Goal: Task Accomplishment & Management: Complete application form

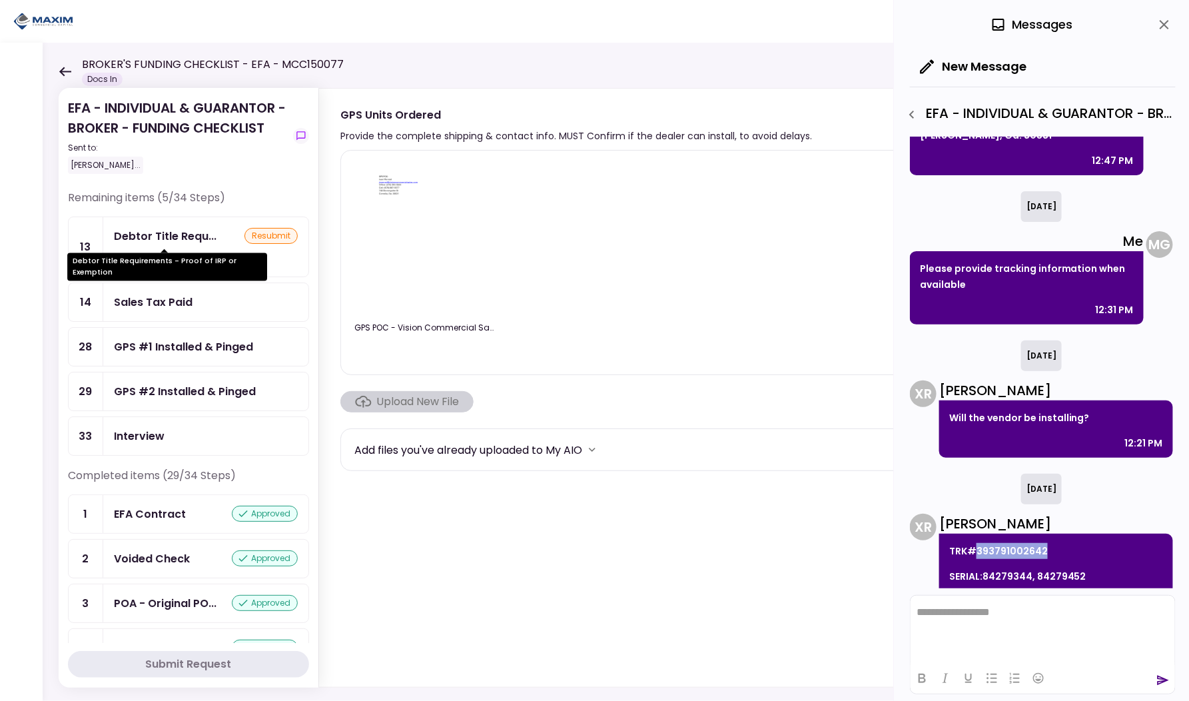
click at [175, 237] on div "Debtor Title Requ..." at bounding box center [165, 236] width 103 height 17
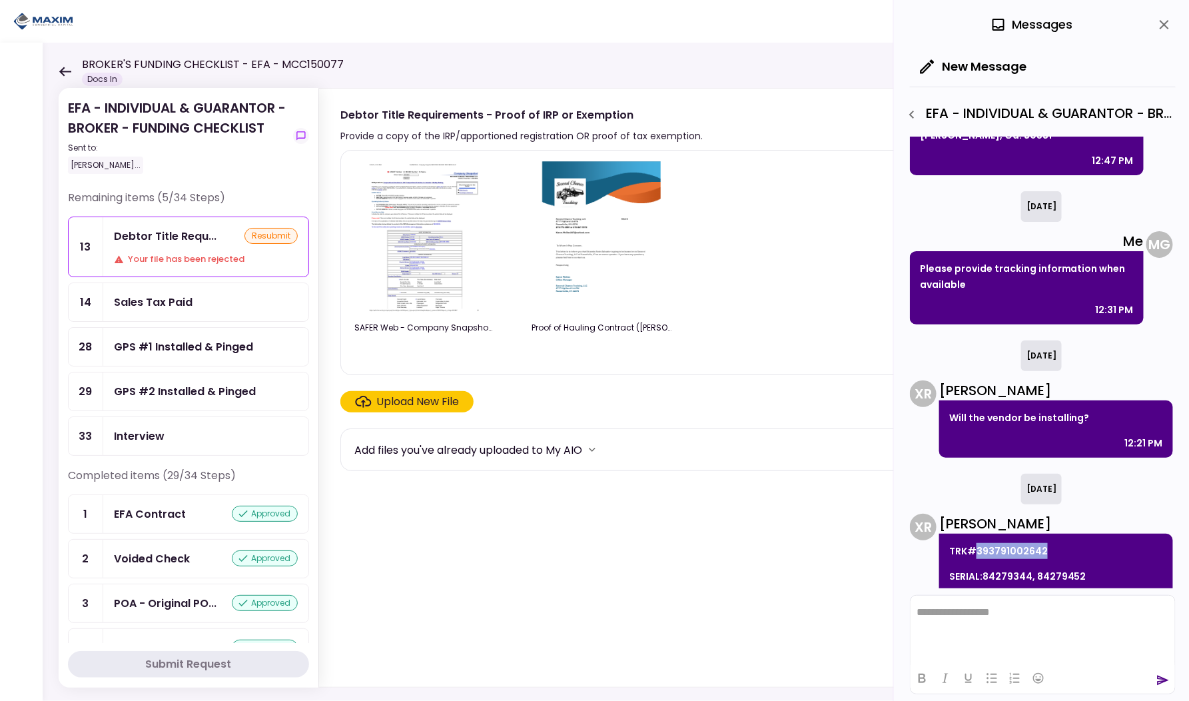
click at [591, 207] on img at bounding box center [601, 237] width 119 height 153
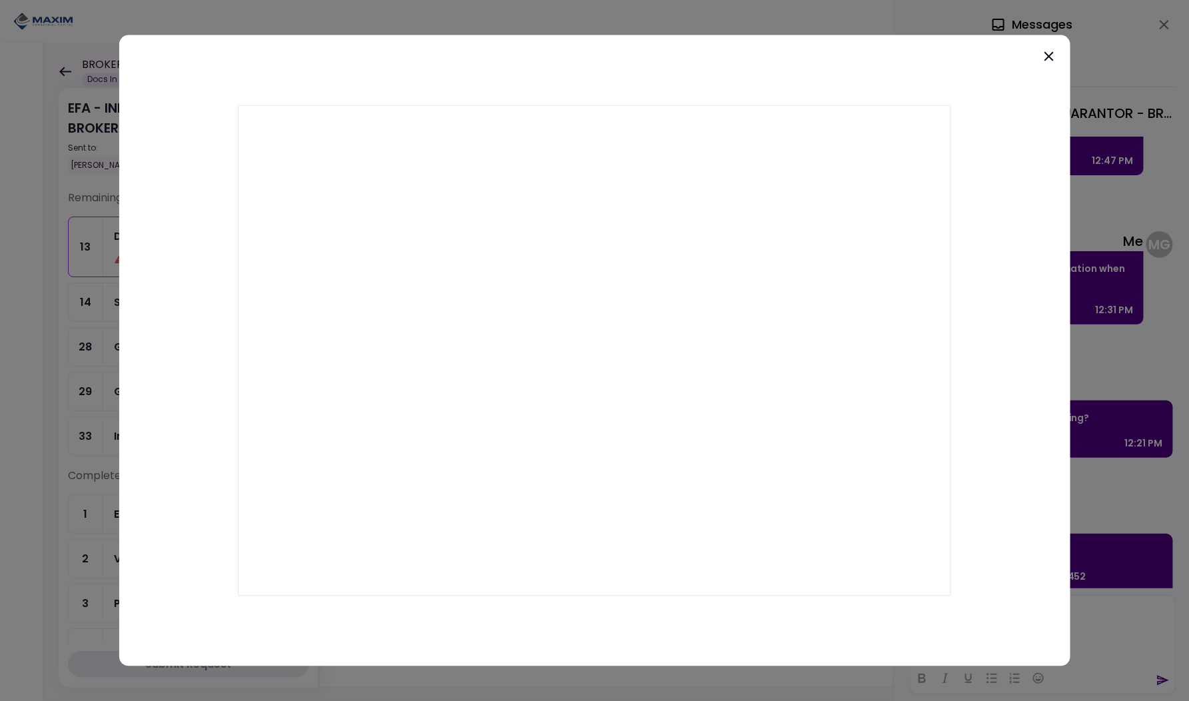
click at [1049, 57] on icon at bounding box center [1049, 56] width 9 height 9
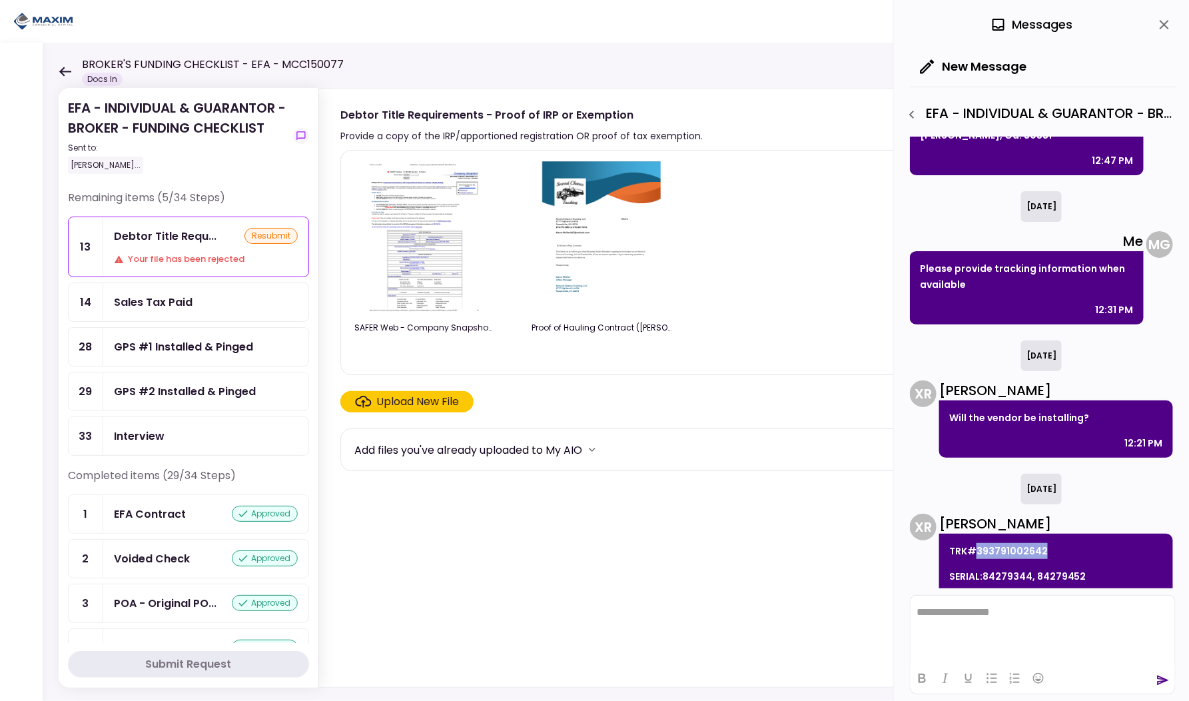
click at [989, 69] on button "New Message" at bounding box center [973, 66] width 127 height 35
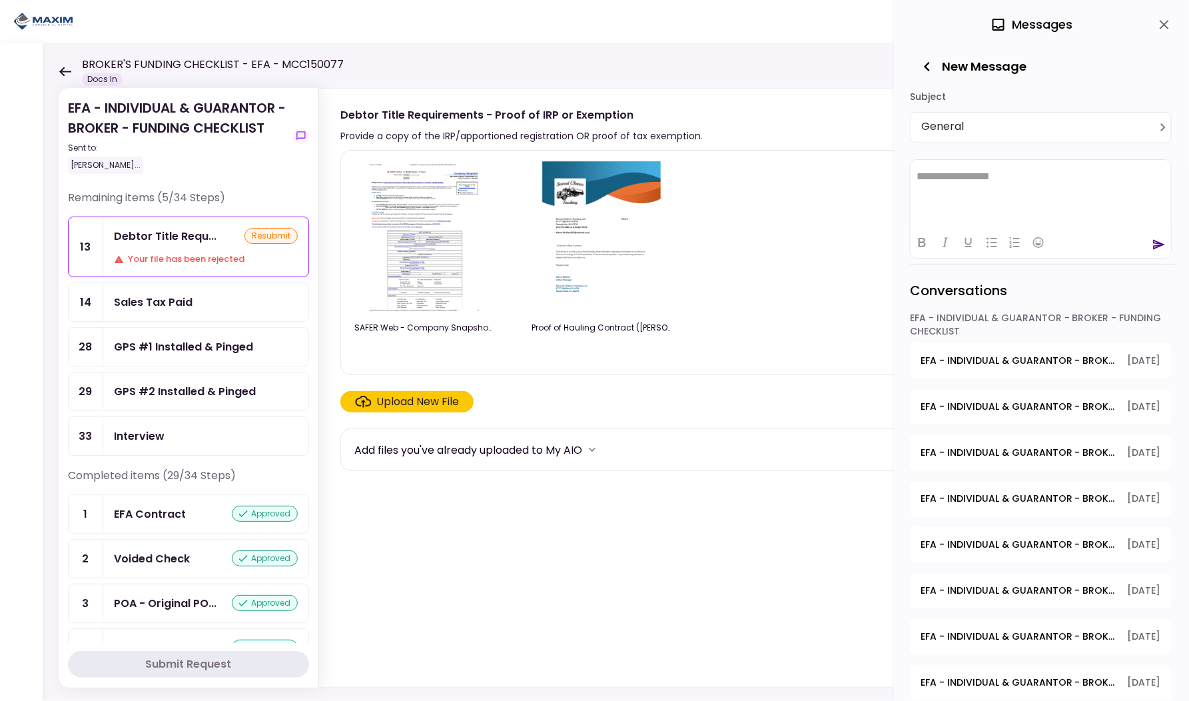
click at [181, 254] on div "Your file has been rejected" at bounding box center [206, 258] width 184 height 13
click at [931, 67] on icon "button" at bounding box center [927, 66] width 19 height 19
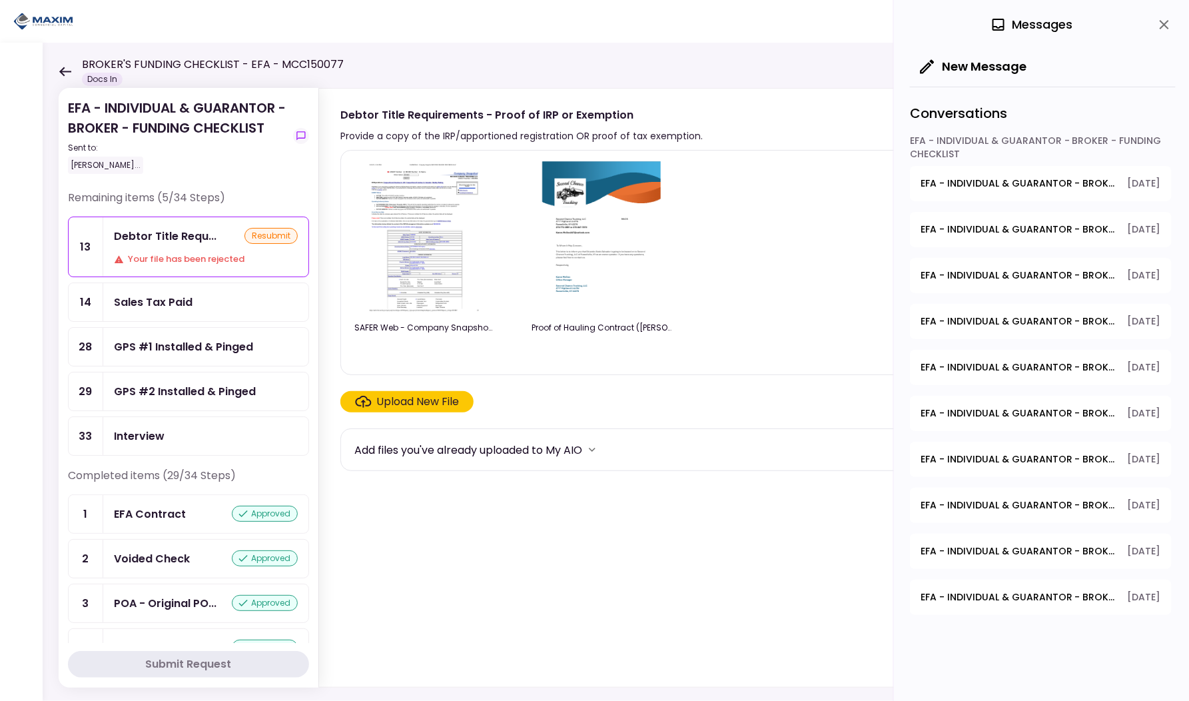
click at [920, 71] on icon "button" at bounding box center [927, 66] width 19 height 19
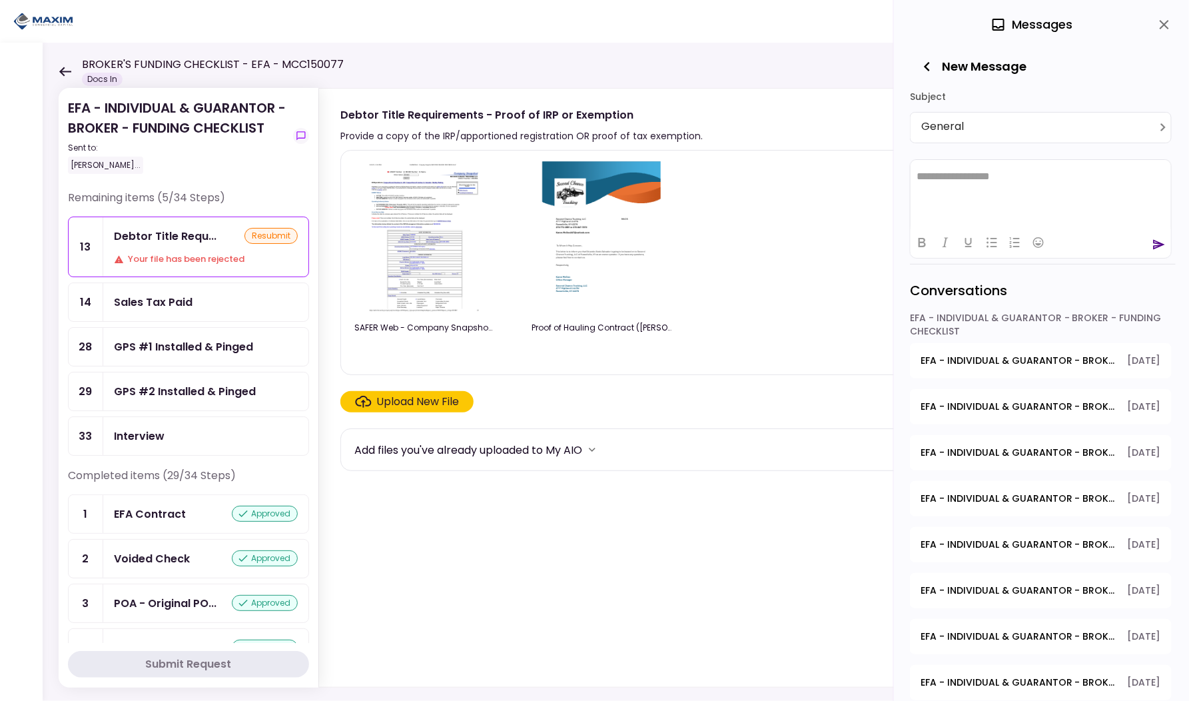
click at [1165, 28] on icon "close" at bounding box center [1165, 25] width 16 height 16
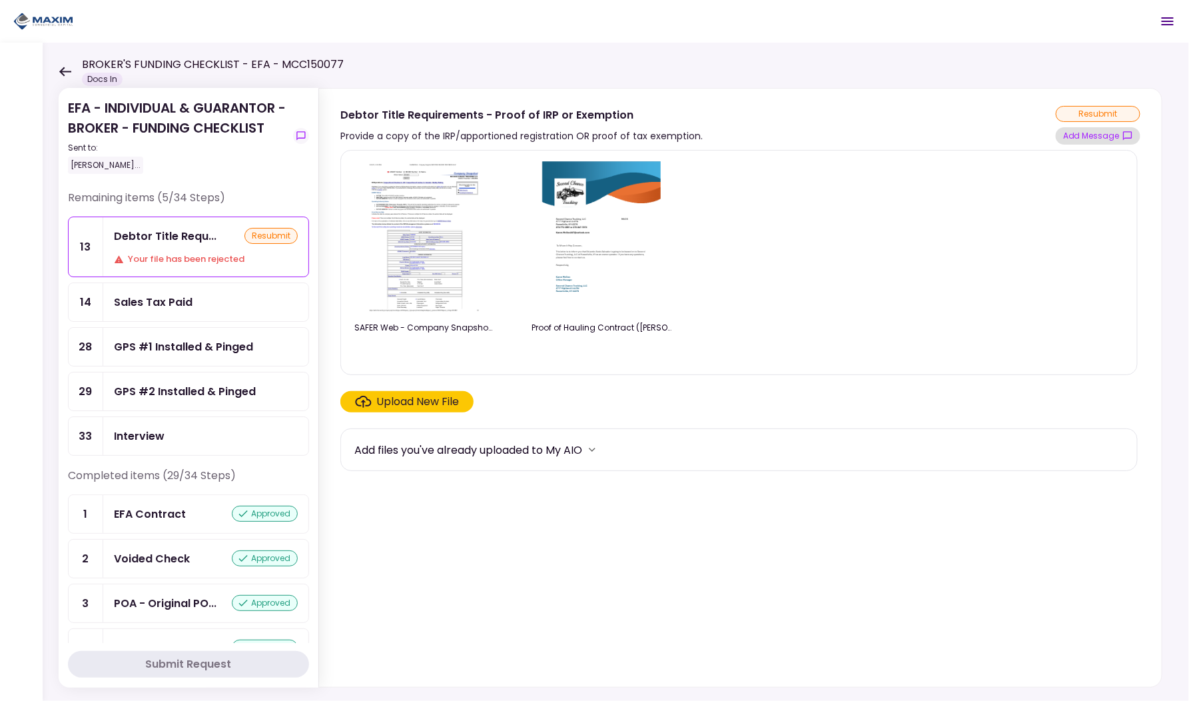
click at [1095, 133] on button "Add Message" at bounding box center [1098, 135] width 85 height 17
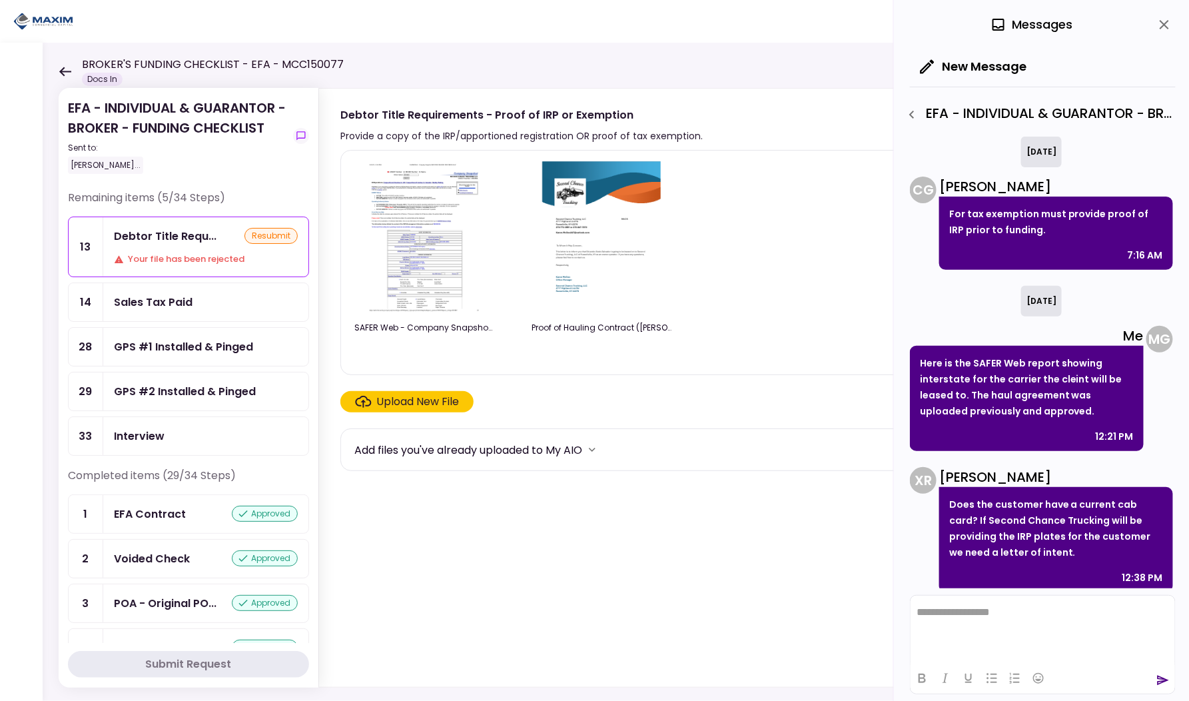
scroll to position [581, 0]
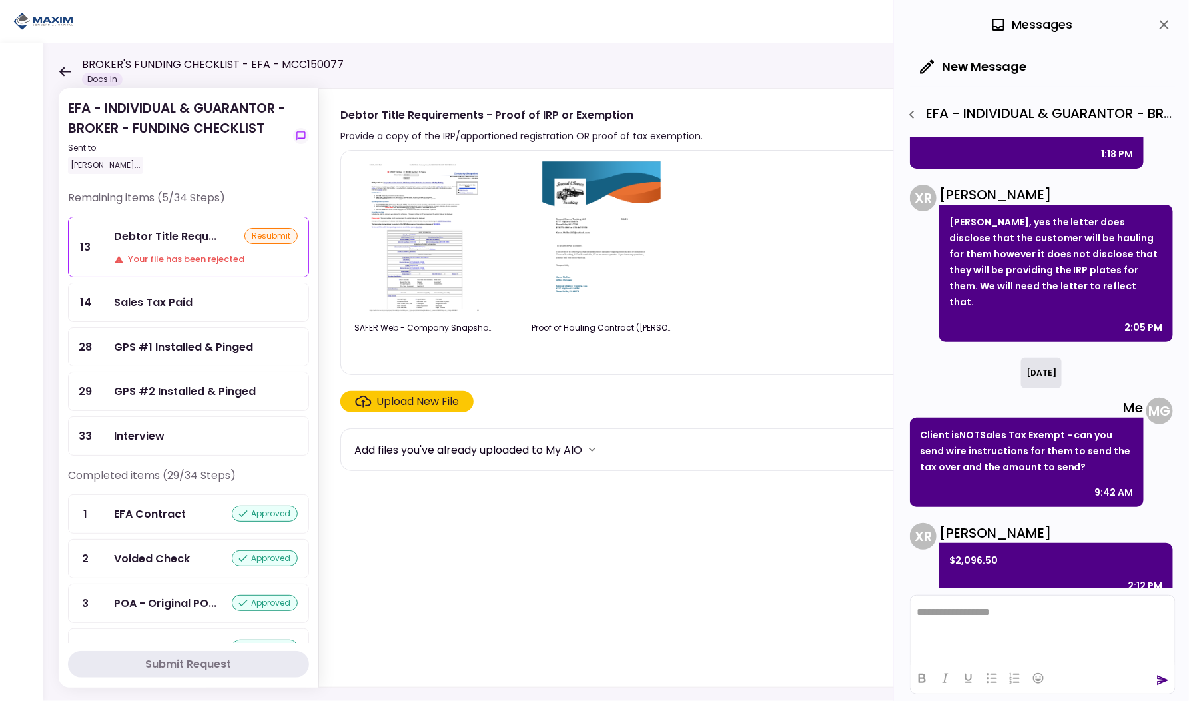
click at [951, 625] on html "**********" at bounding box center [1042, 611] width 264 height 33
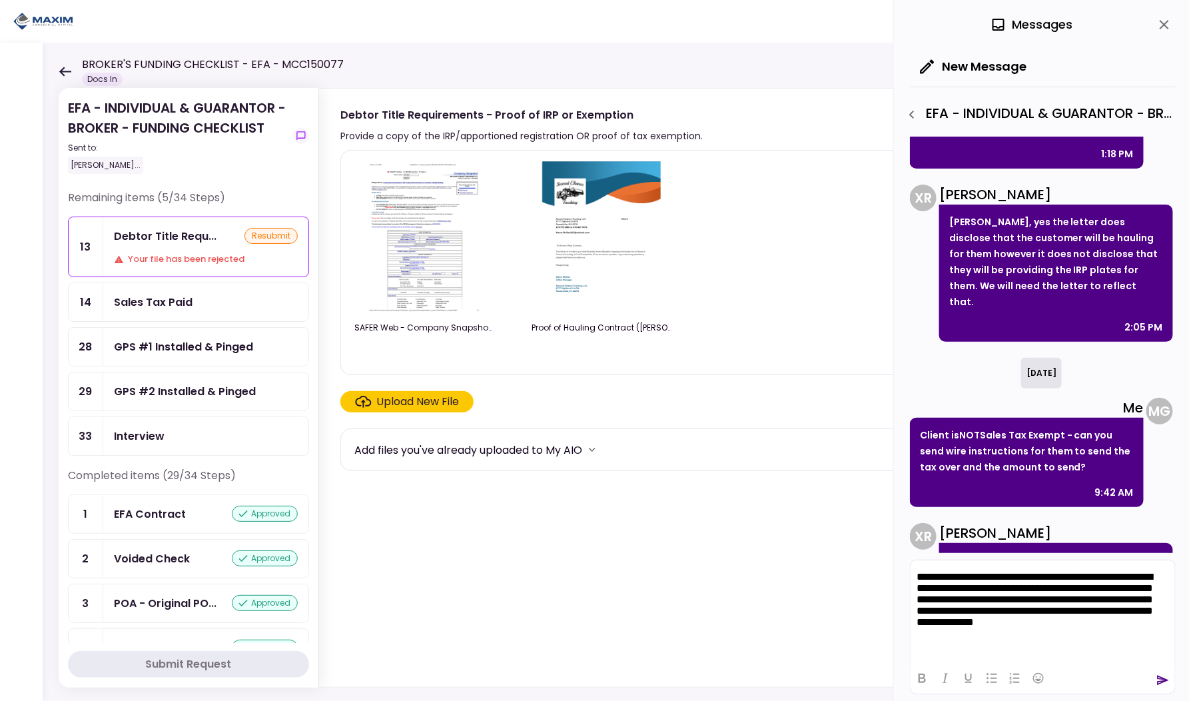
click at [961, 624] on p "**********" at bounding box center [1042, 600] width 253 height 61
click at [926, 672] on icon "Bold" at bounding box center [922, 678] width 16 height 16
click at [1161, 682] on icon "send" at bounding box center [1164, 681] width 12 height 10
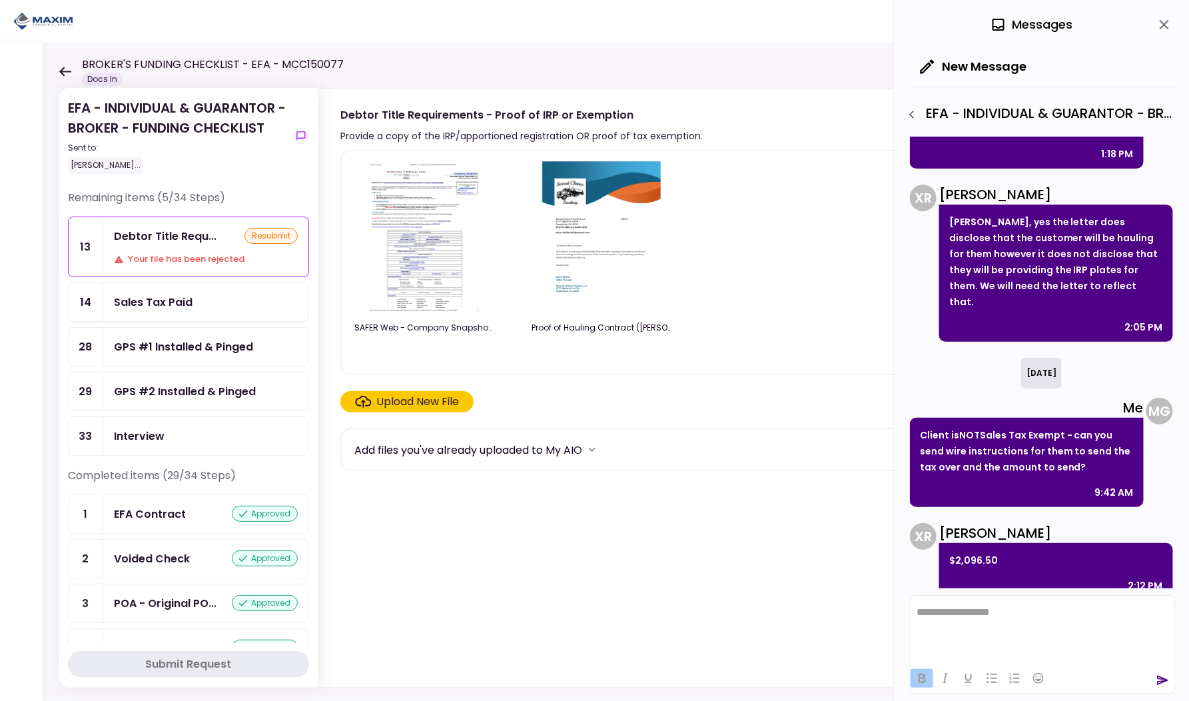
scroll to position [794, 0]
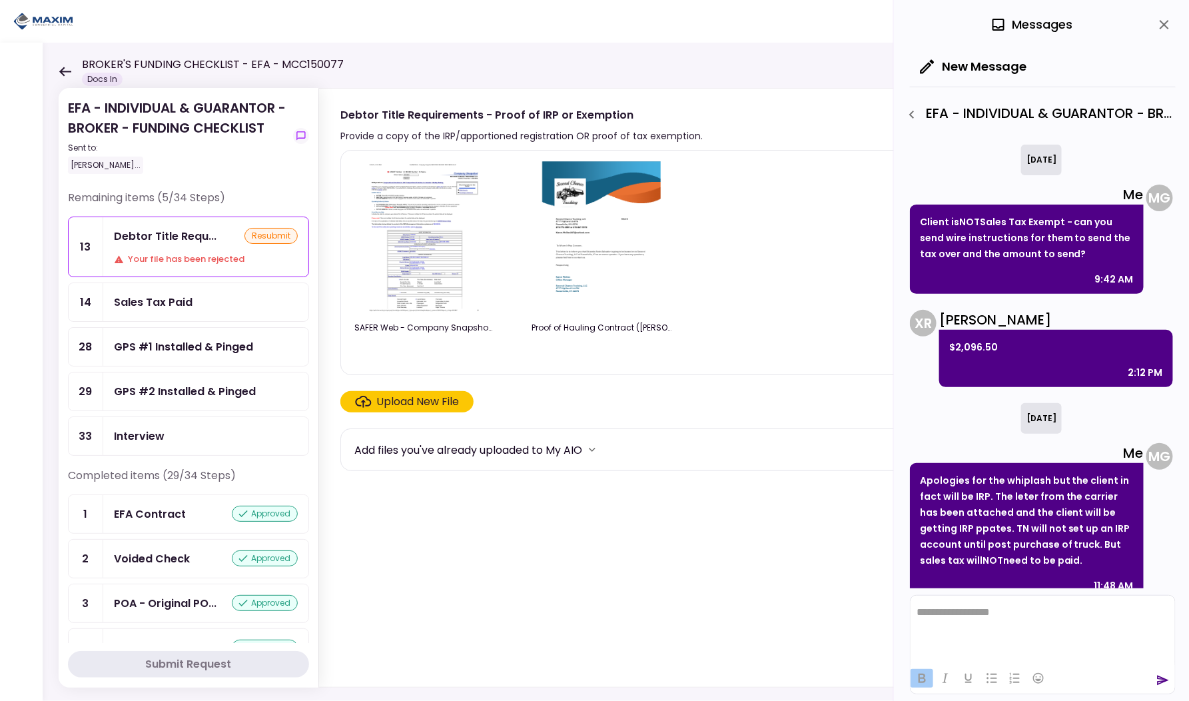
click at [421, 398] on div "Upload New File" at bounding box center [418, 402] width 83 height 16
click at [0, 0] on input "Upload New File" at bounding box center [0, 0] width 0 height 0
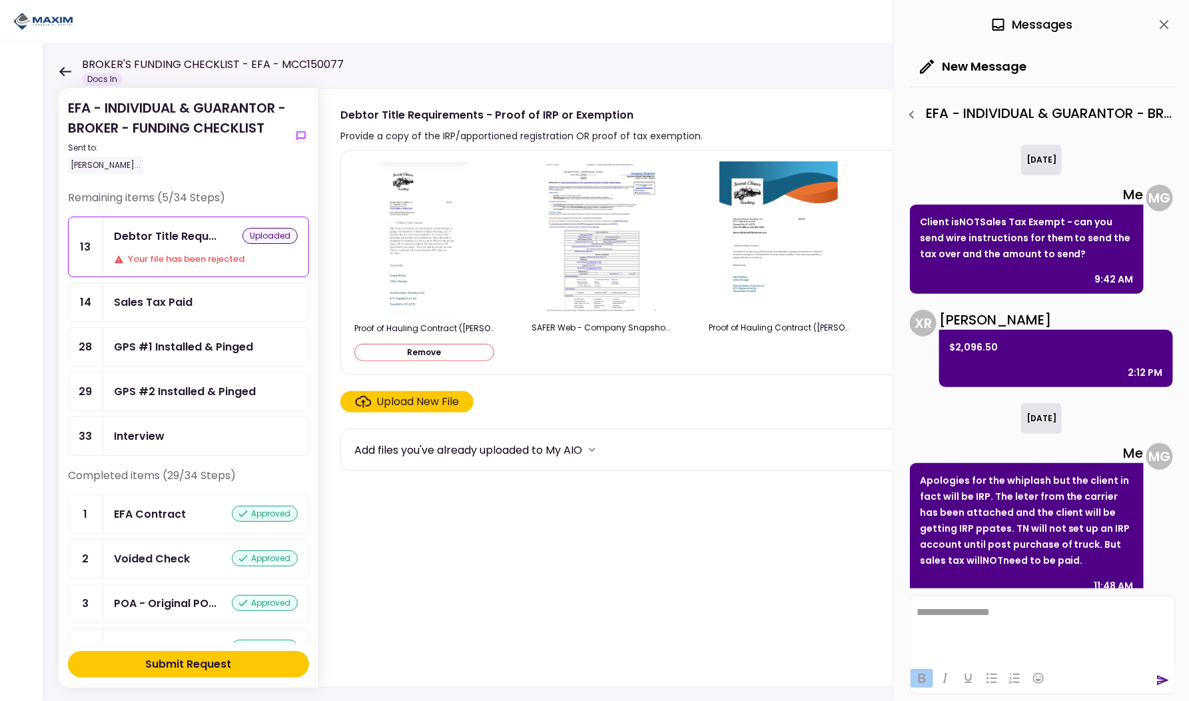
click at [177, 662] on div "Submit Request" at bounding box center [189, 664] width 86 height 16
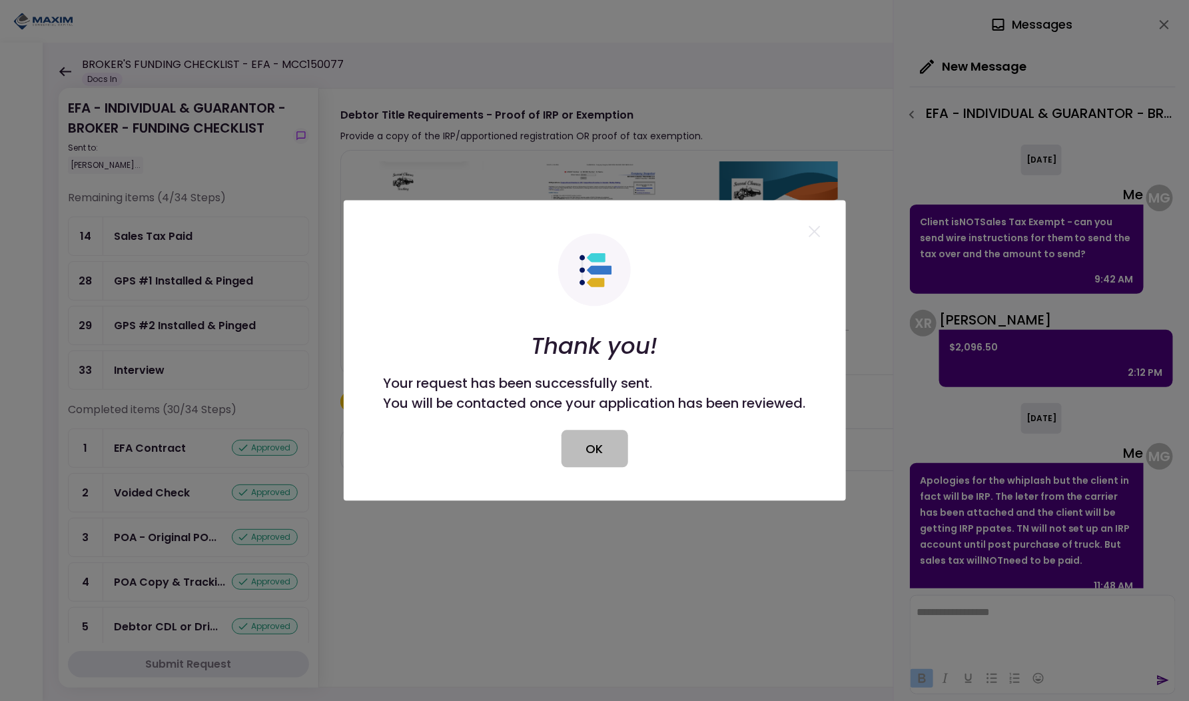
click at [610, 459] on button "OK" at bounding box center [595, 448] width 67 height 37
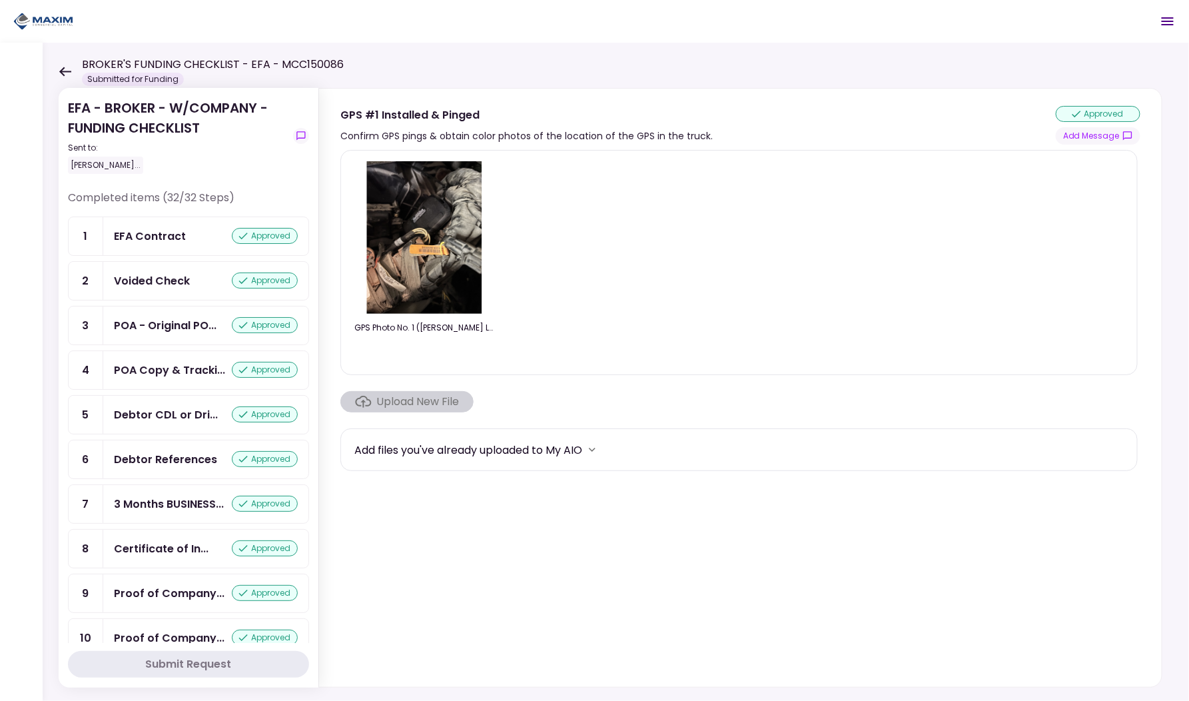
click at [63, 73] on icon at bounding box center [65, 72] width 13 height 10
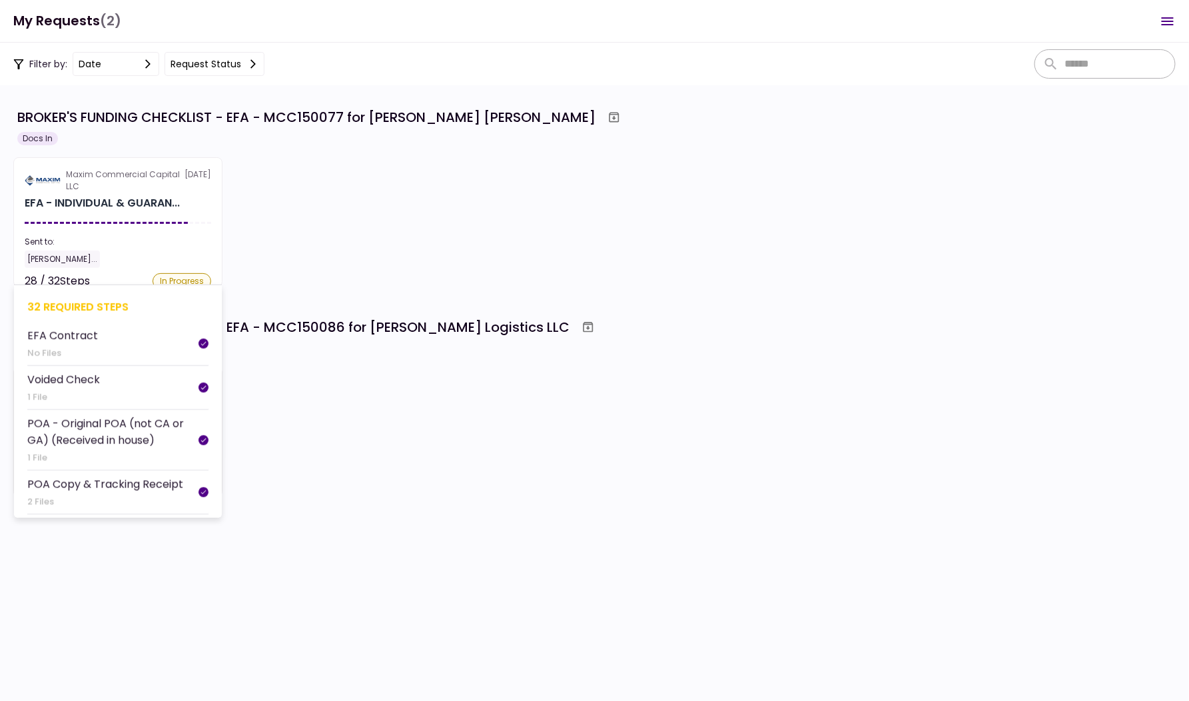
click at [150, 236] on div "Sent to:" at bounding box center [118, 242] width 187 height 12
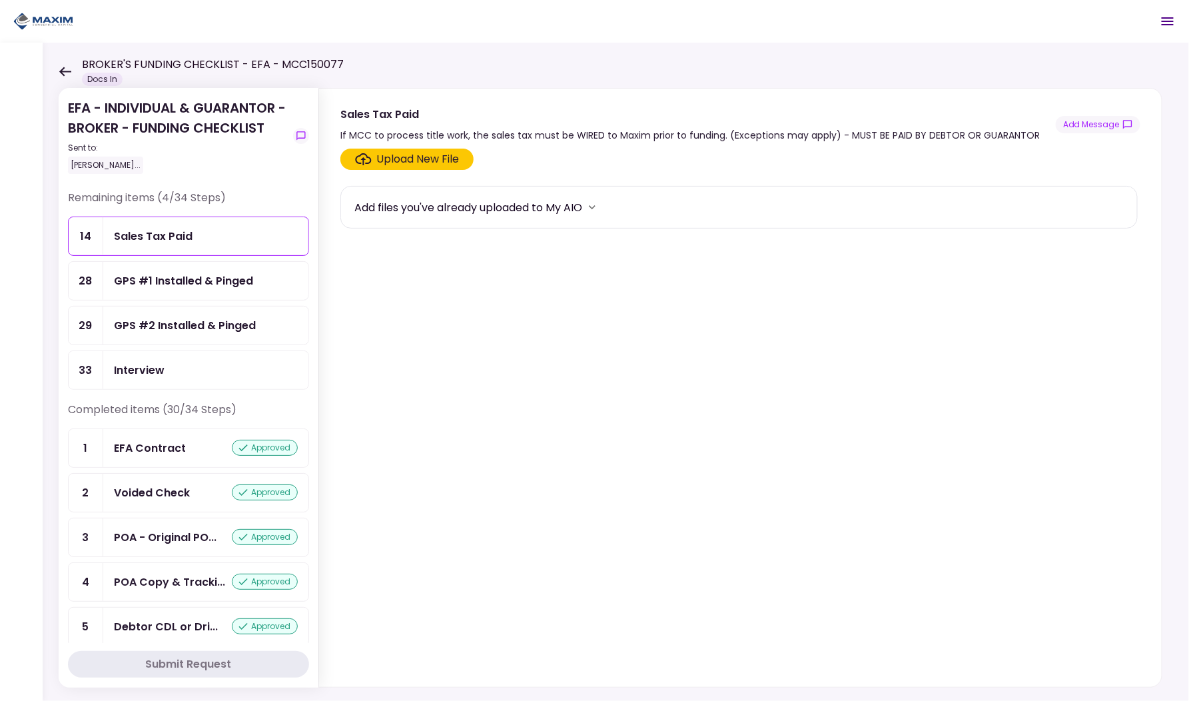
click at [209, 285] on div "GPS #1 Installed & Pinged" at bounding box center [183, 280] width 139 height 17
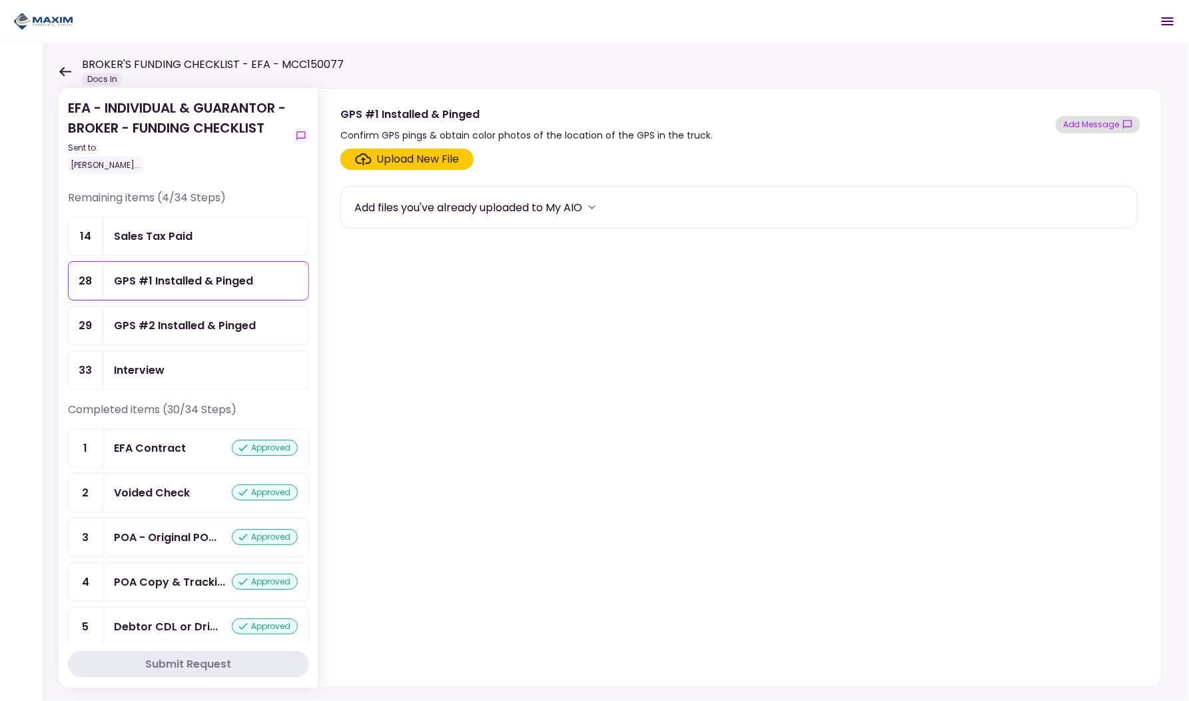
click at [1123, 123] on button "Add Message" at bounding box center [1098, 124] width 85 height 17
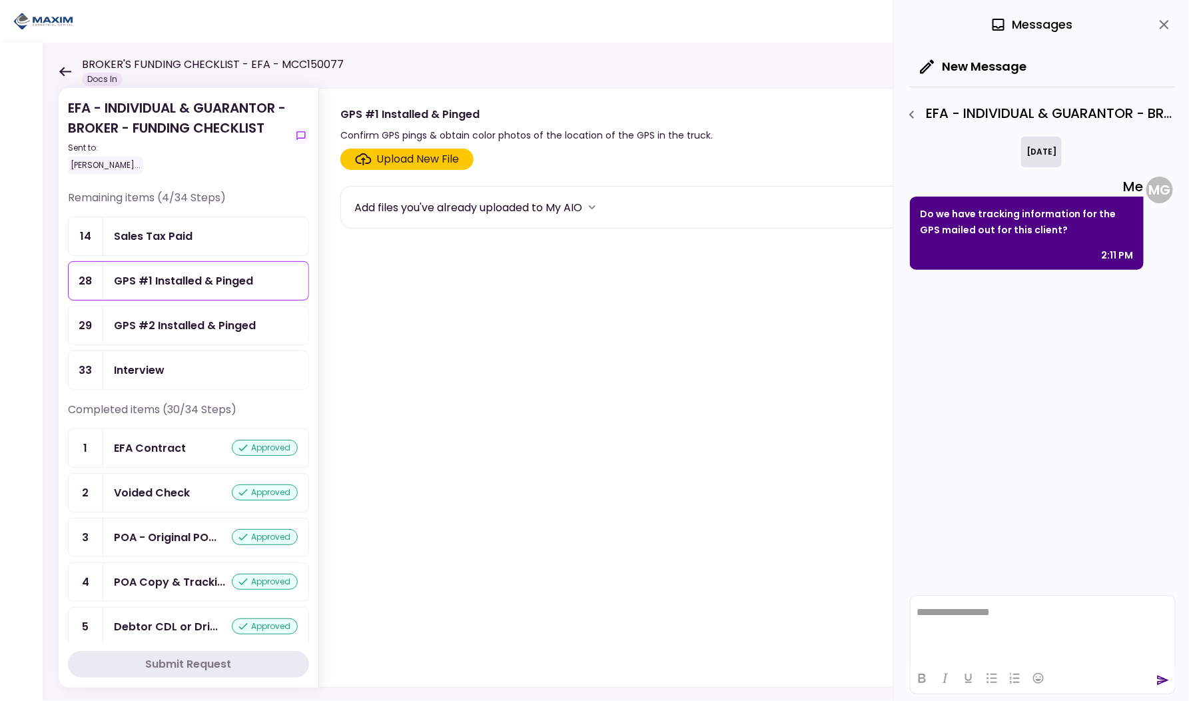
click at [955, 621] on html "**********" at bounding box center [1042, 611] width 264 height 33
click at [404, 156] on div "Upload New File" at bounding box center [418, 159] width 83 height 16
click at [0, 0] on input "Upload New File" at bounding box center [0, 0] width 0 height 0
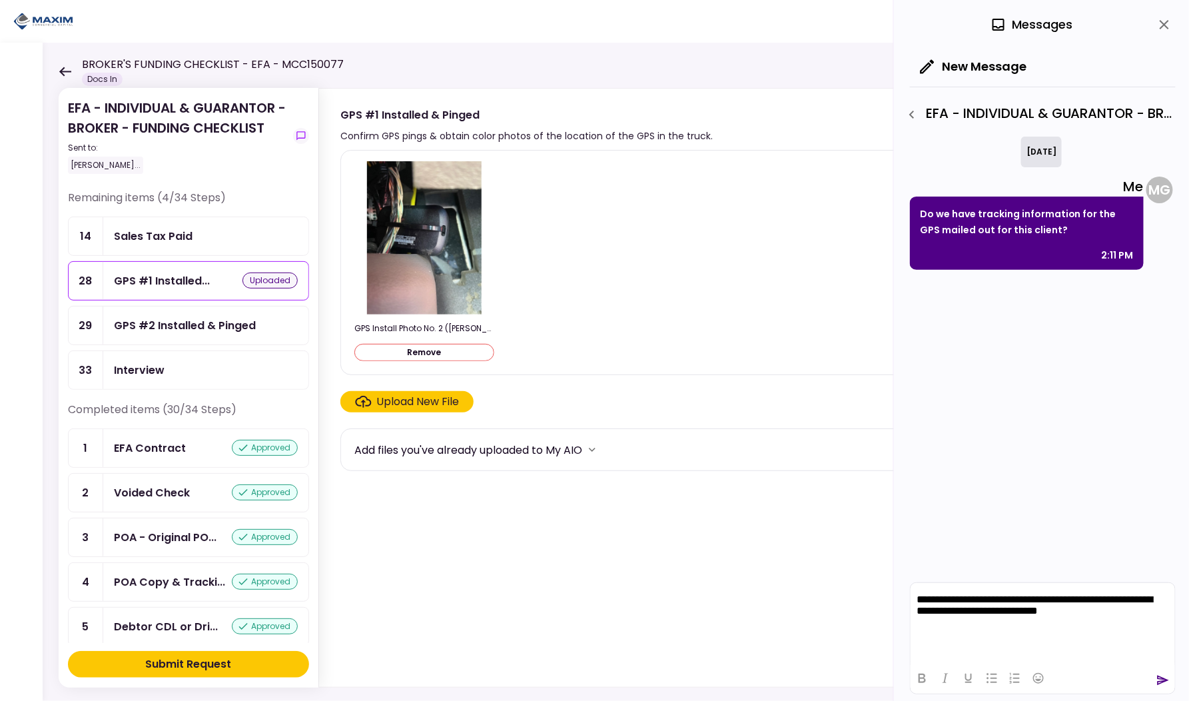
click at [161, 323] on div "GPS #2 Installed & Pinged" at bounding box center [185, 325] width 142 height 17
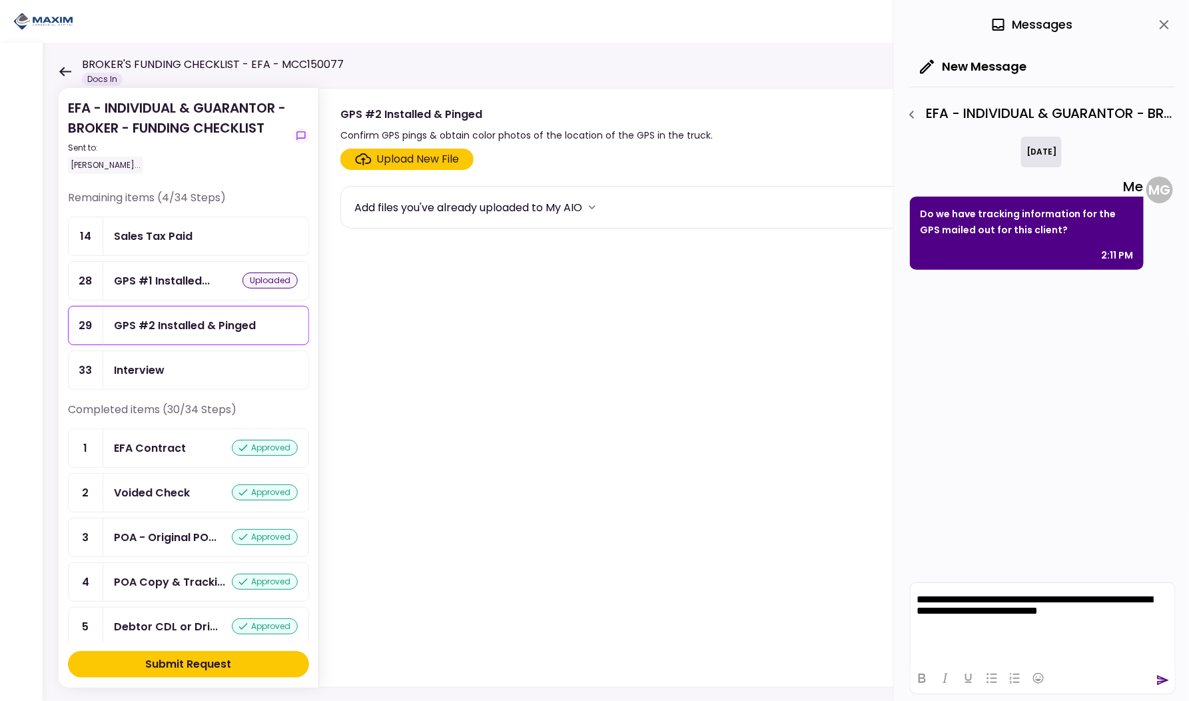
click at [381, 163] on div "Upload New File" at bounding box center [418, 159] width 83 height 16
click at [0, 0] on input "Upload New File" at bounding box center [0, 0] width 0 height 0
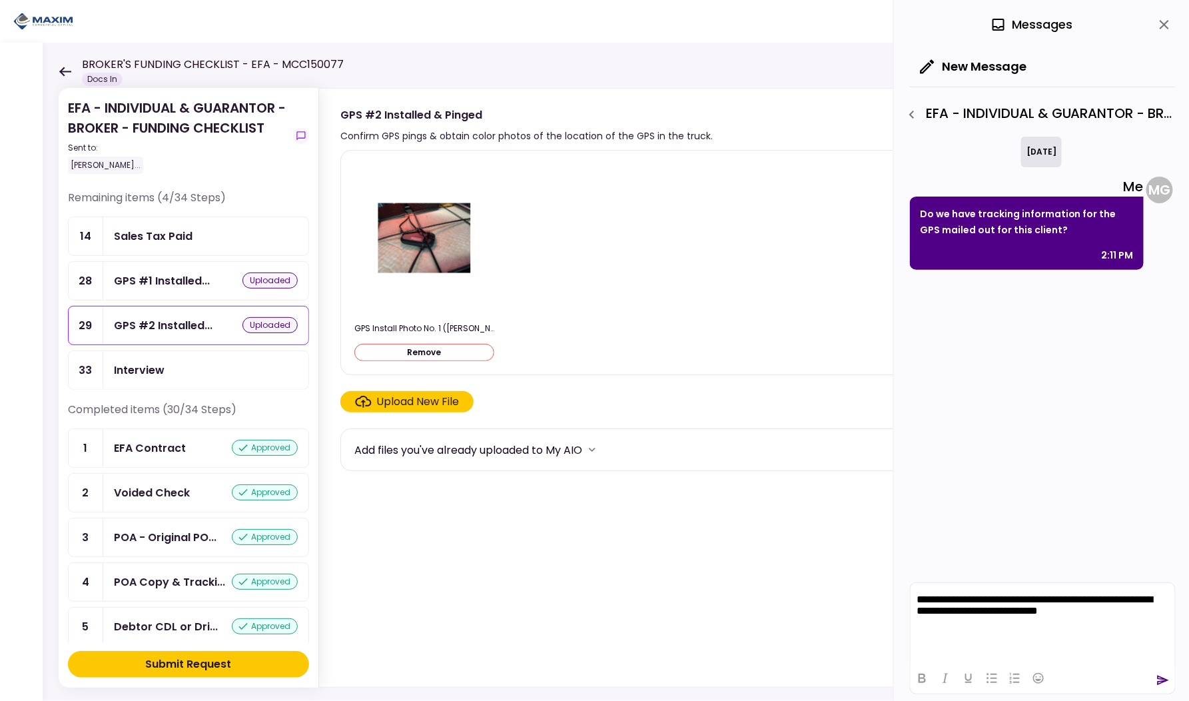
click at [206, 660] on div "Submit Request" at bounding box center [189, 664] width 86 height 16
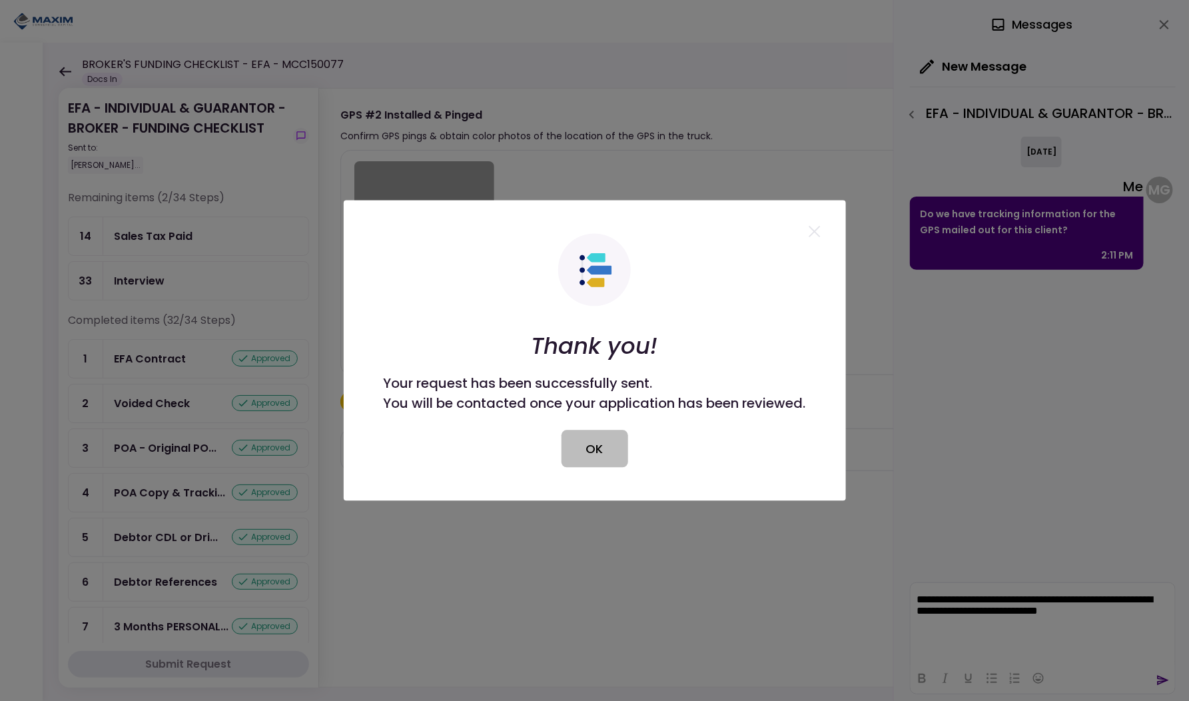
click at [590, 436] on button "OK" at bounding box center [595, 448] width 67 height 37
